Goal: Task Accomplishment & Management: Manage account settings

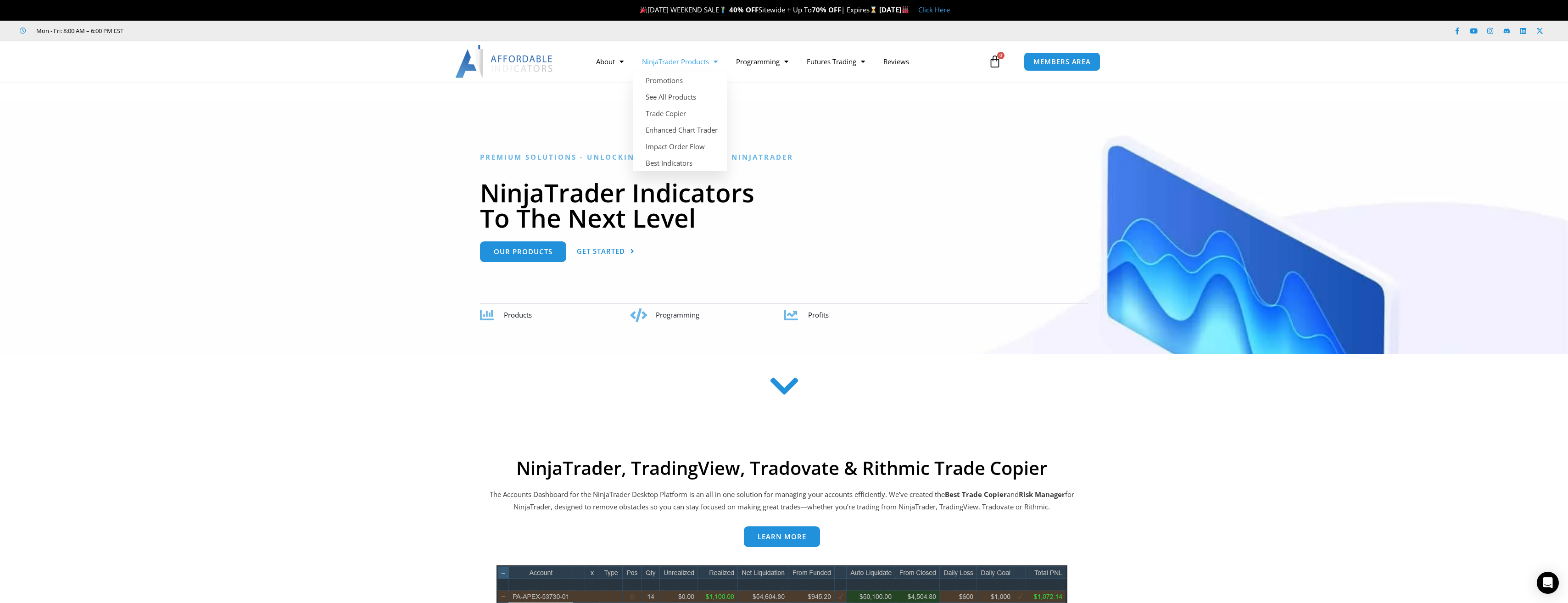
click at [678, 61] on link "NinjaTrader Products" at bounding box center [680, 61] width 94 height 21
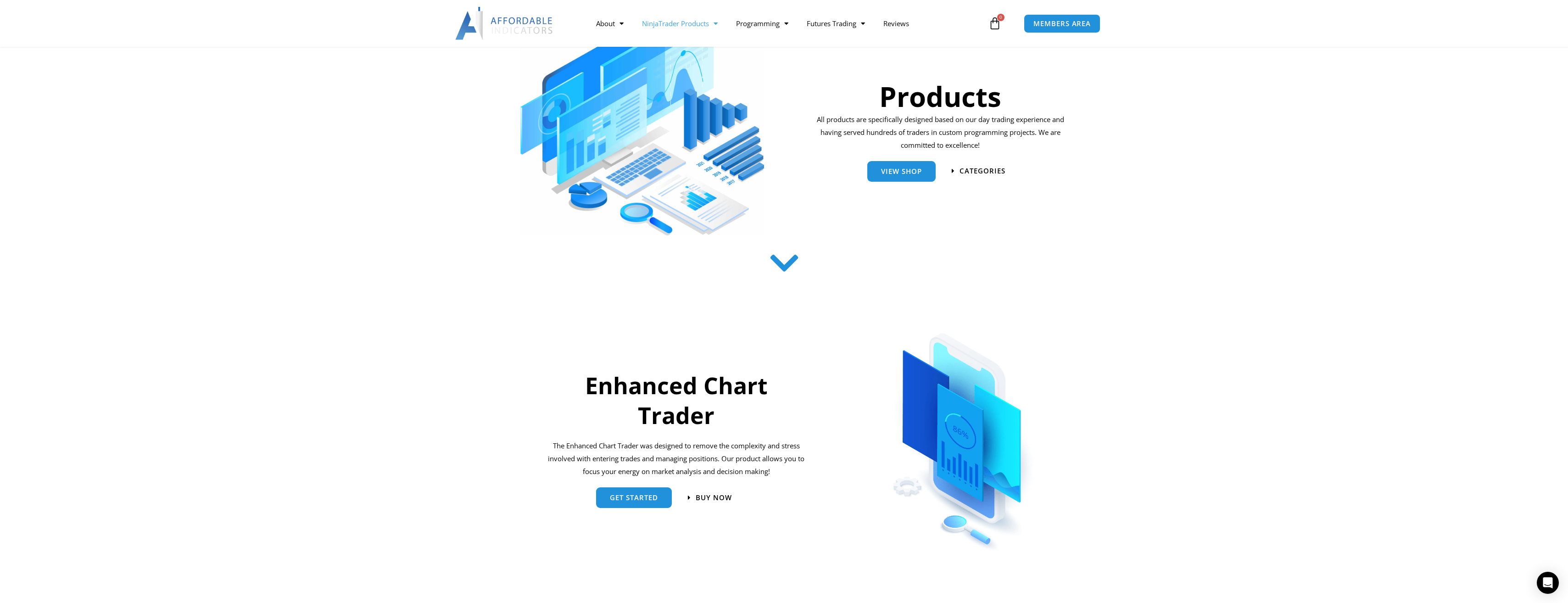
scroll to position [138, 0]
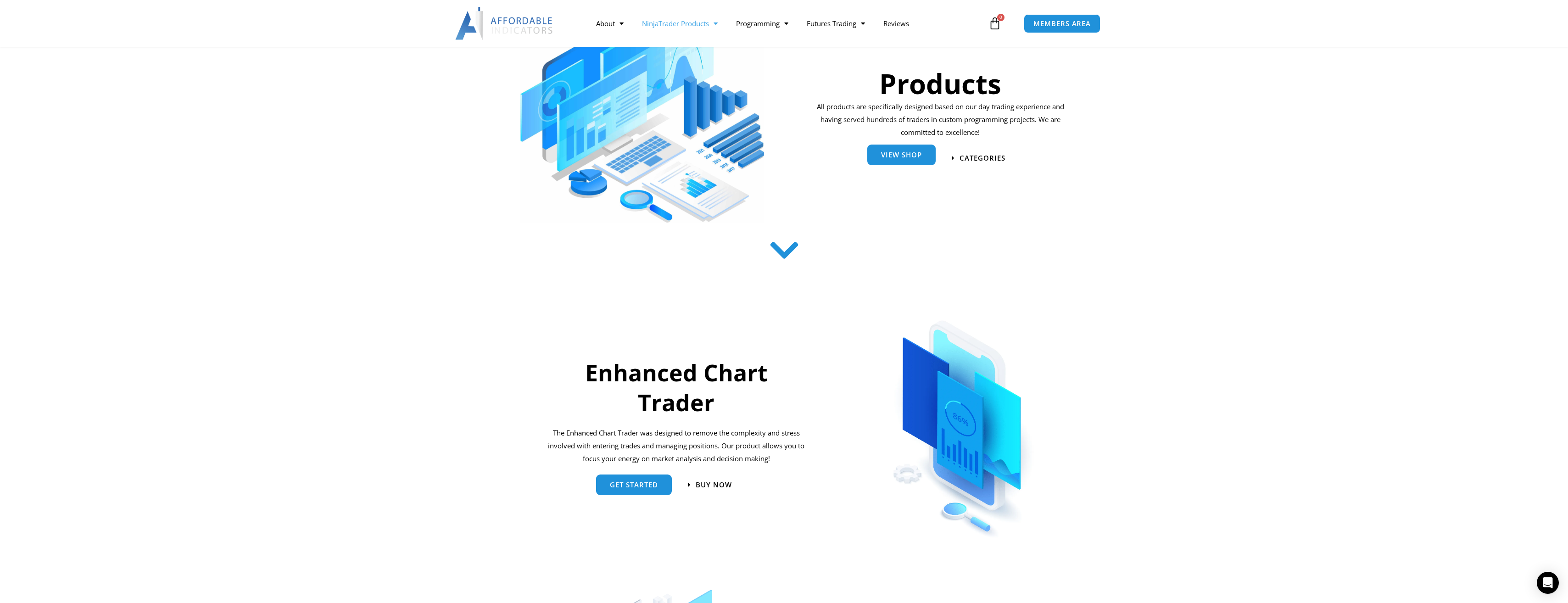
click at [914, 161] on link "View Shop" at bounding box center [901, 155] width 68 height 21
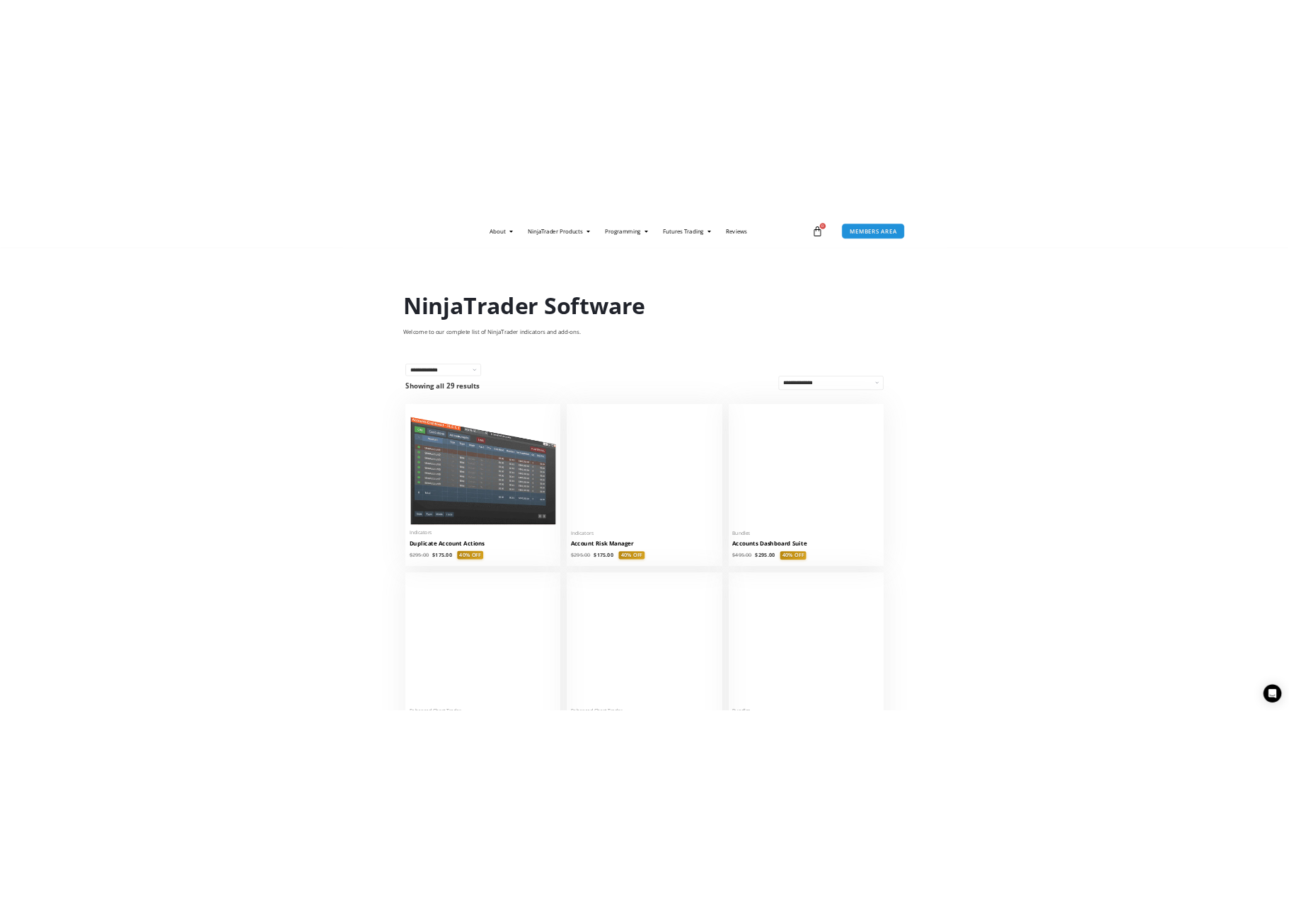
scroll to position [70, 0]
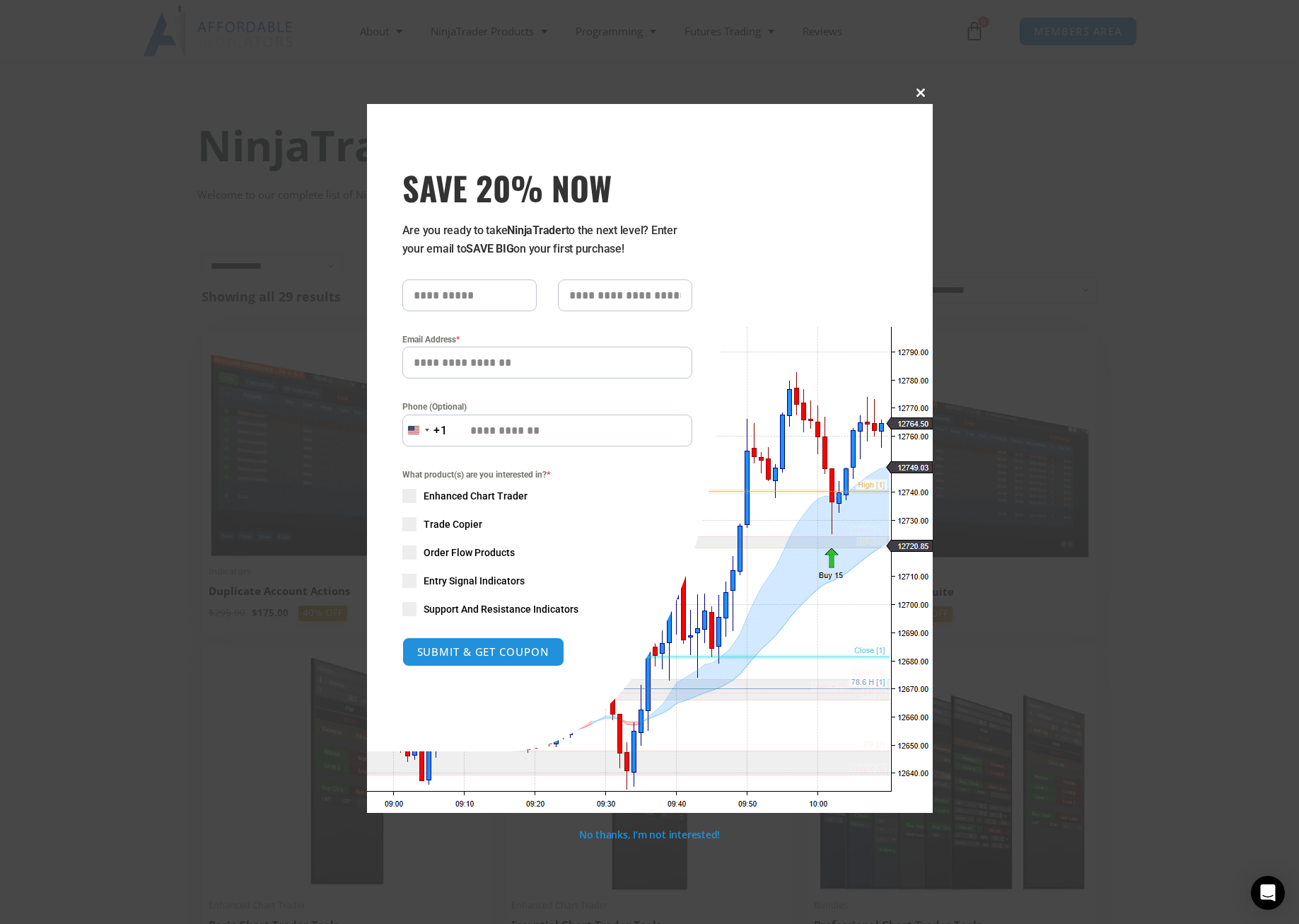
click at [922, 95] on span at bounding box center [921, 92] width 23 height 8
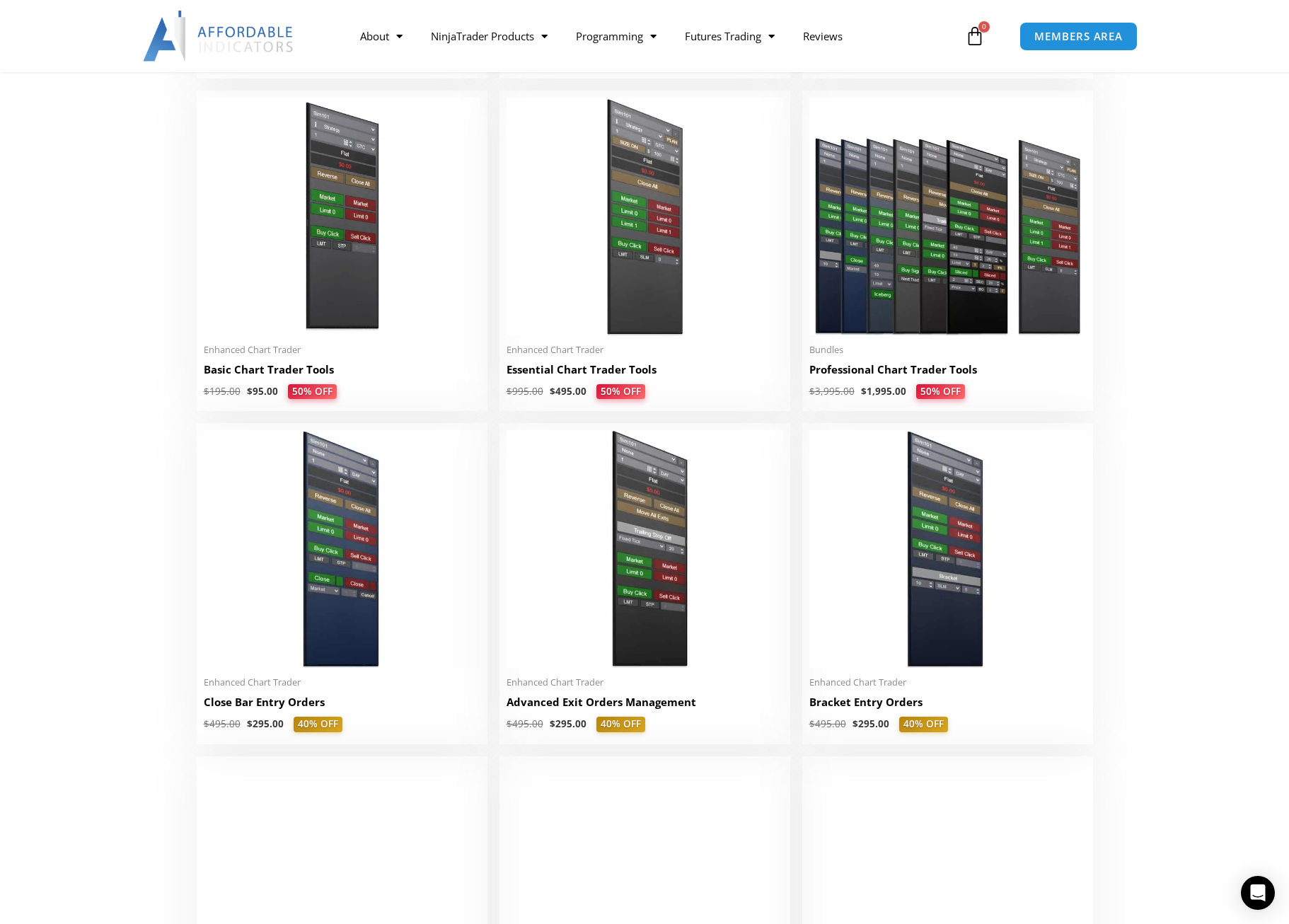
scroll to position [0, 0]
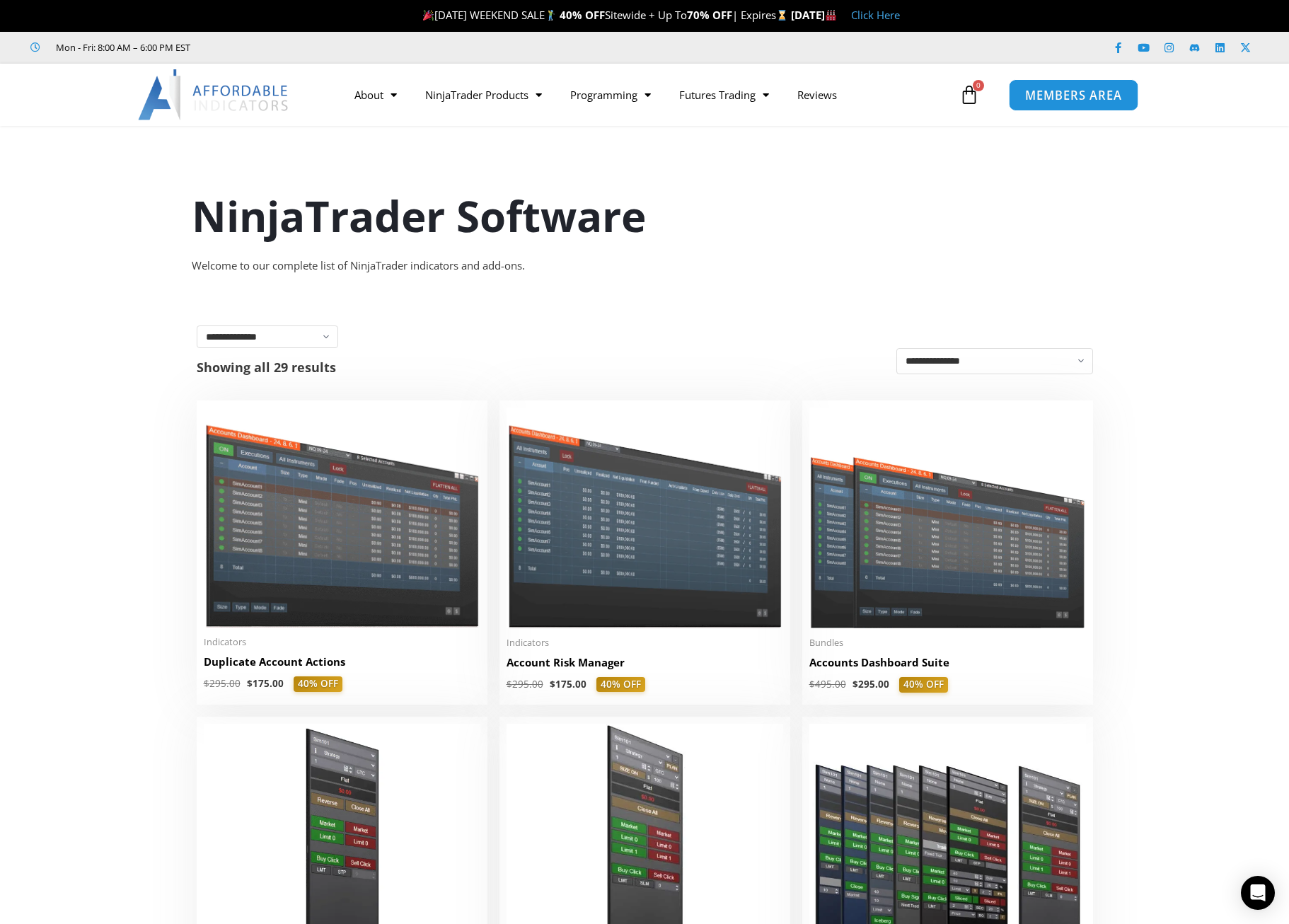
click at [1041, 94] on span "MEMBERS AREA" at bounding box center [1072, 95] width 97 height 12
click at [1092, 98] on span "MEMBERS AREA" at bounding box center [1072, 95] width 97 height 12
click at [1099, 90] on span "MEMBERS AREA" at bounding box center [1072, 95] width 97 height 12
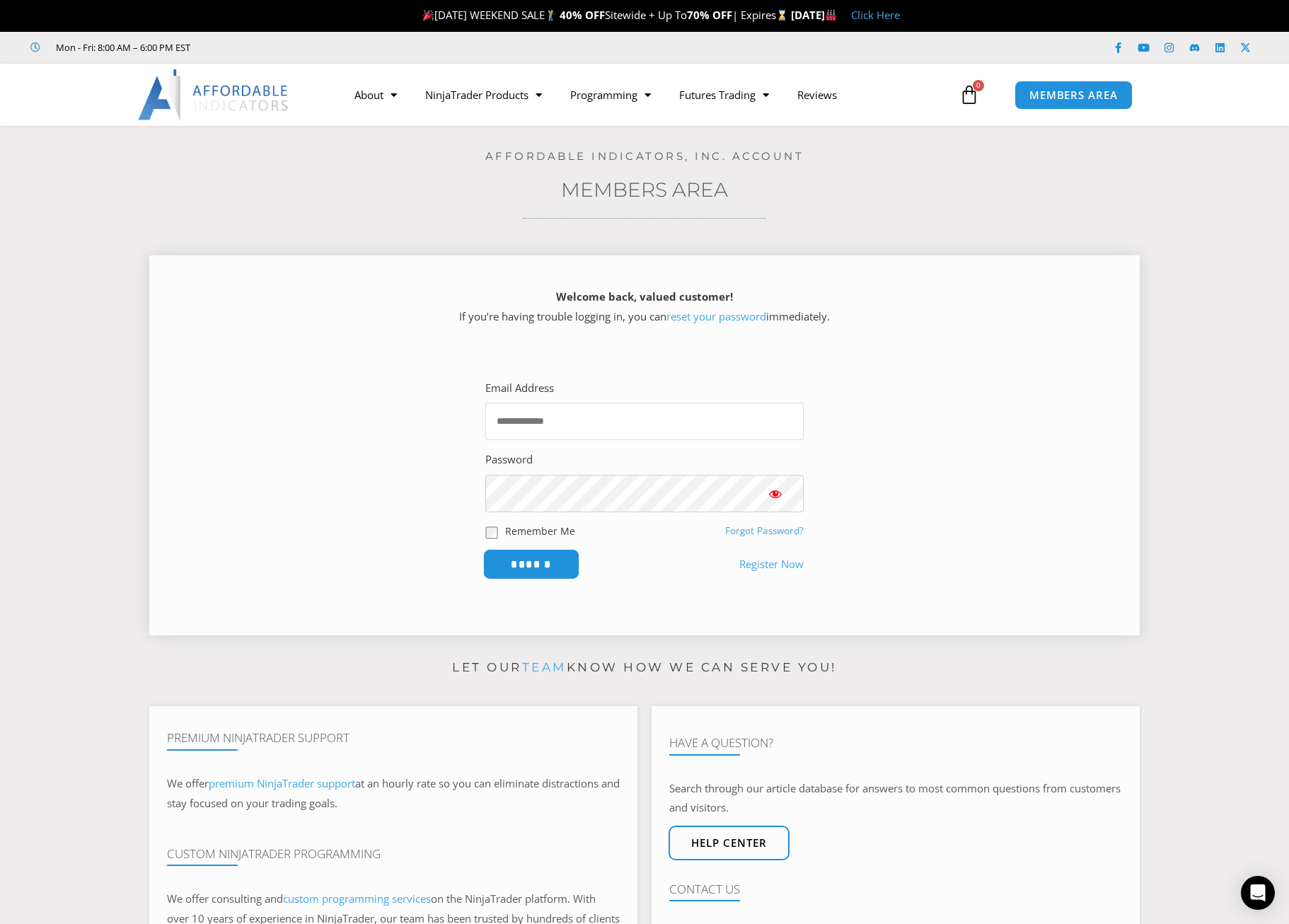
type input "**********"
click at [551, 558] on input "******" at bounding box center [531, 564] width 97 height 30
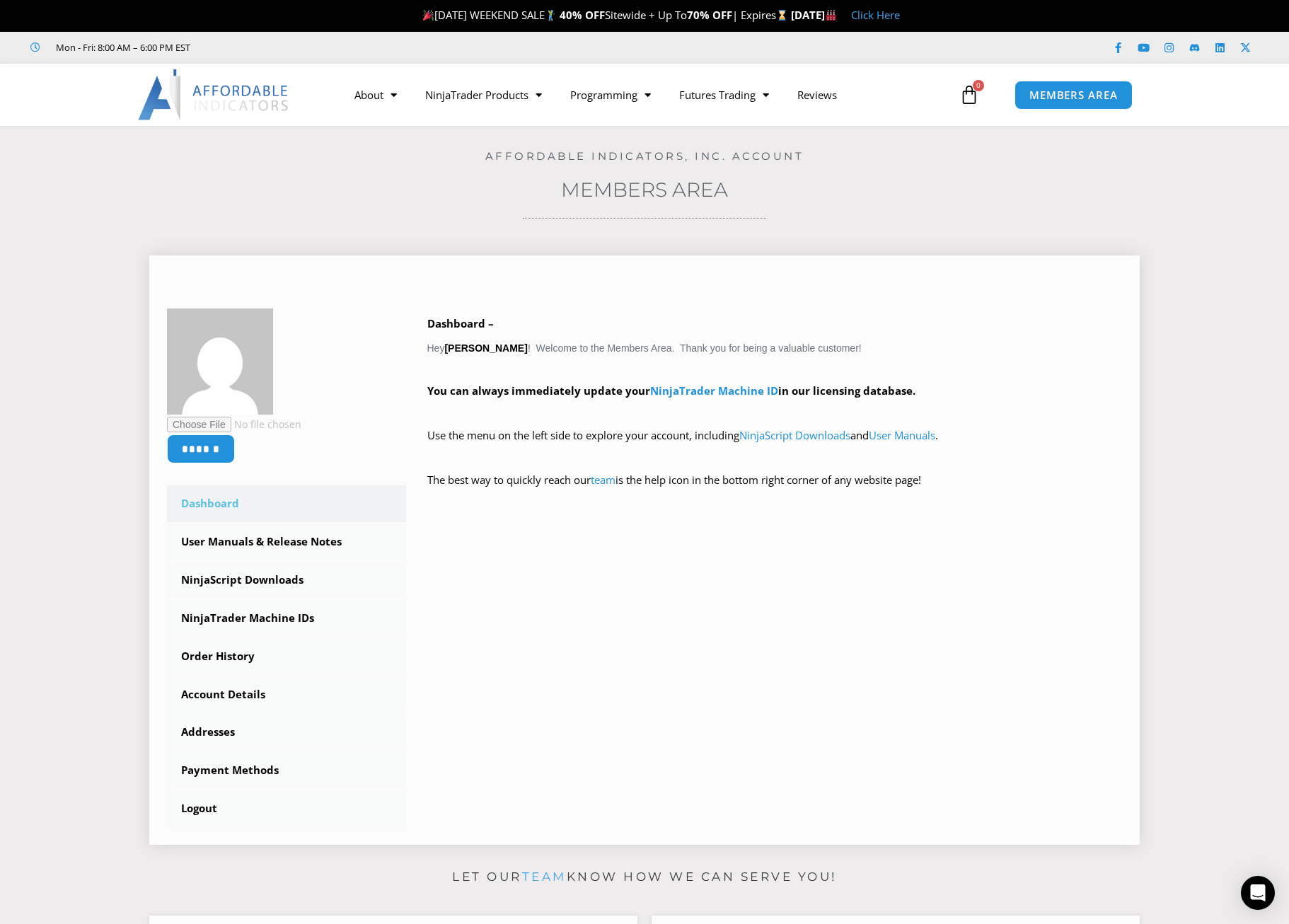
click at [214, 507] on link "Dashboard" at bounding box center [286, 503] width 239 height 37
click at [214, 502] on link "Dashboard" at bounding box center [286, 503] width 239 height 37
click at [272, 548] on link "User Manuals & Release Notes" at bounding box center [286, 541] width 239 height 37
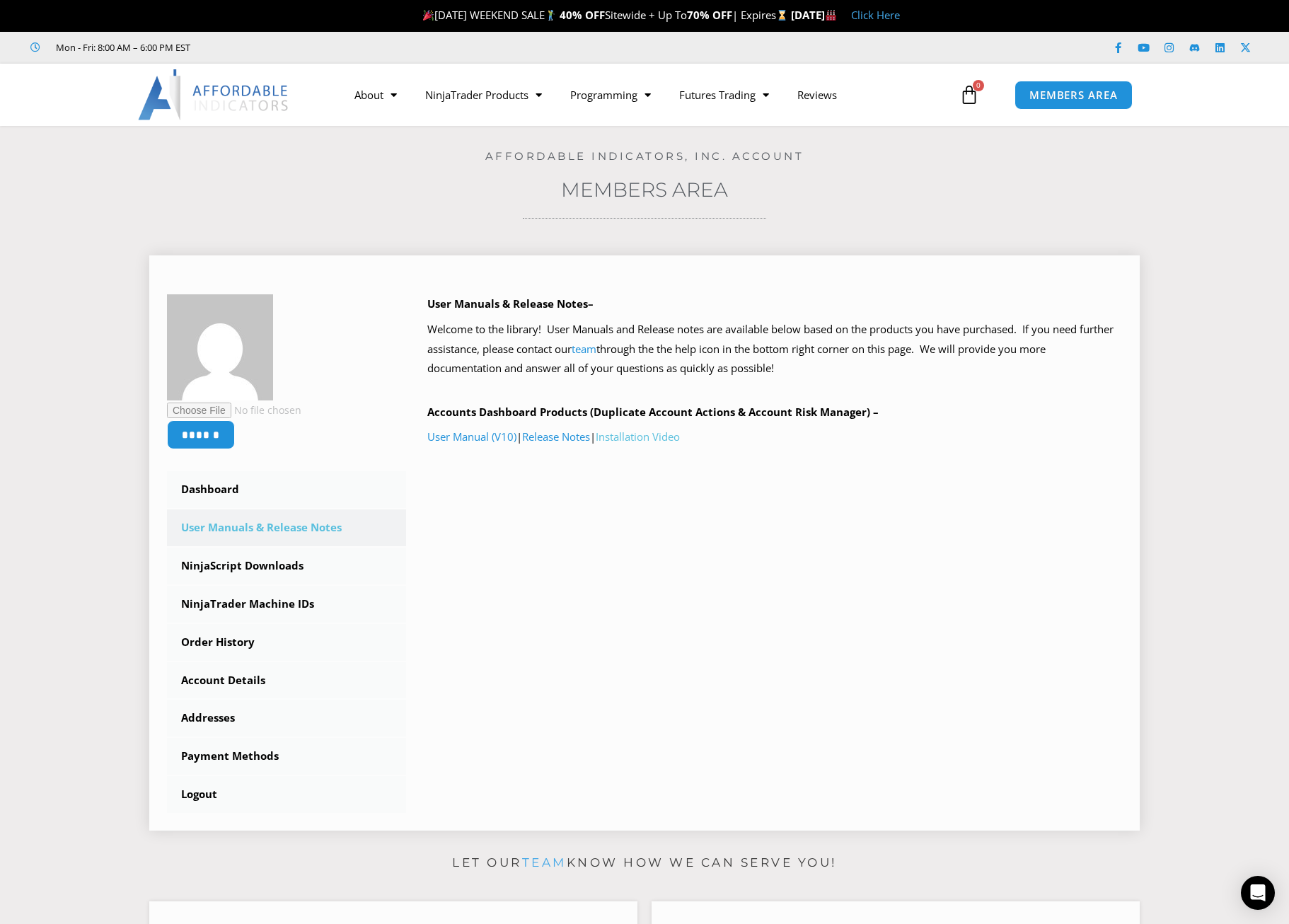
click at [635, 438] on link "Installation Video" at bounding box center [638, 436] width 84 height 14
